Goal: Task Accomplishment & Management: Complete application form

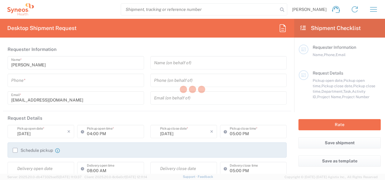
type input "8350"
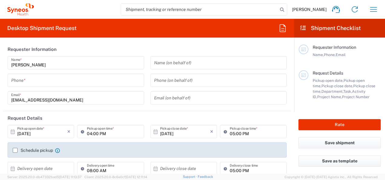
type input "Serbia"
type input "Syneos Health d.o.o. Beograd-Serbia"
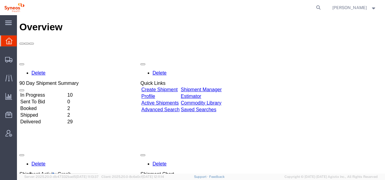
click at [66, 92] on td "In Progress" at bounding box center [43, 95] width 46 height 6
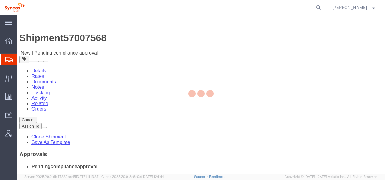
select select
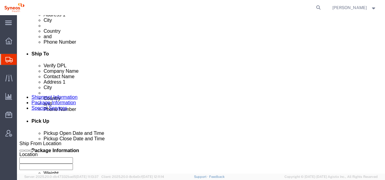
scroll to position [202, 0]
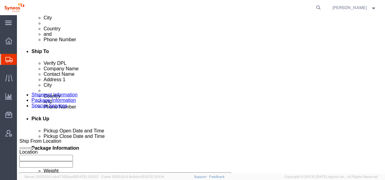
click div "Pickup Date: Pickup Start Date Pickup Start Time Pickup Open Date and Time Oct …"
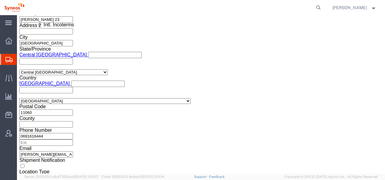
scroll to position [414, 0]
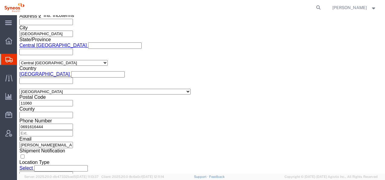
click span "Verify DPL"
click h4 "Ship To"
click button "Continue"
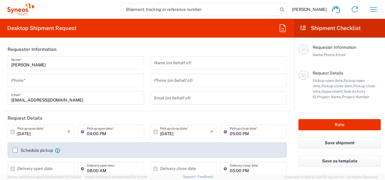
type input "8350"
type input "[GEOGRAPHIC_DATA]"
type input "Syneos Health d.o.o. [GEOGRAPHIC_DATA]-[GEOGRAPHIC_DATA]"
